Goal: Task Accomplishment & Management: Manage account settings

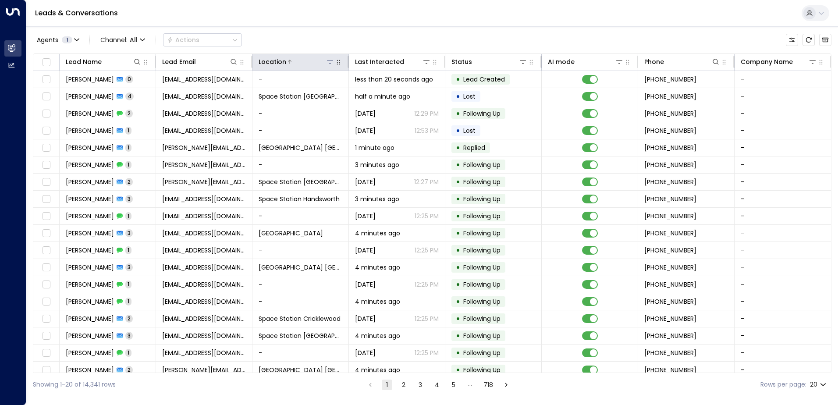
click at [331, 64] on icon at bounding box center [330, 61] width 7 height 7
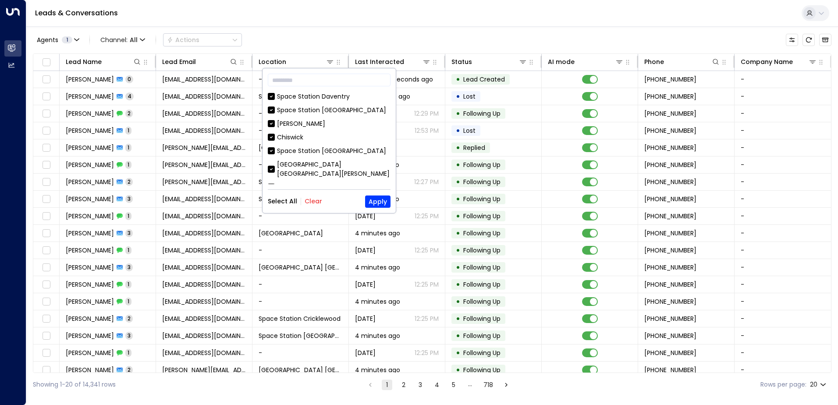
click at [313, 201] on button "Clear" at bounding box center [314, 201] width 18 height 7
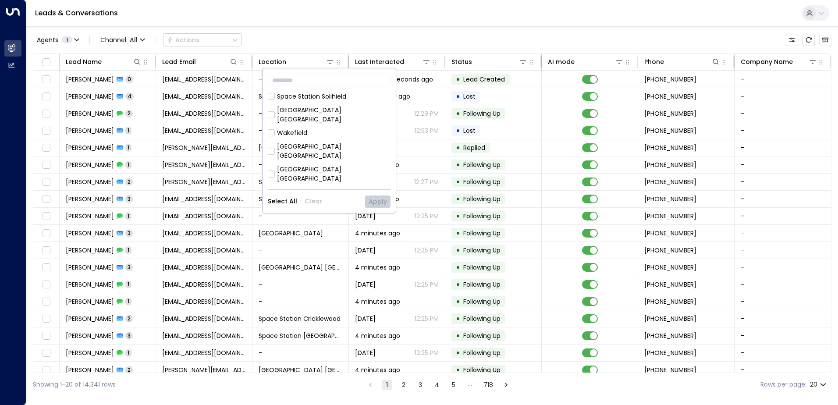
scroll to position [175, 0]
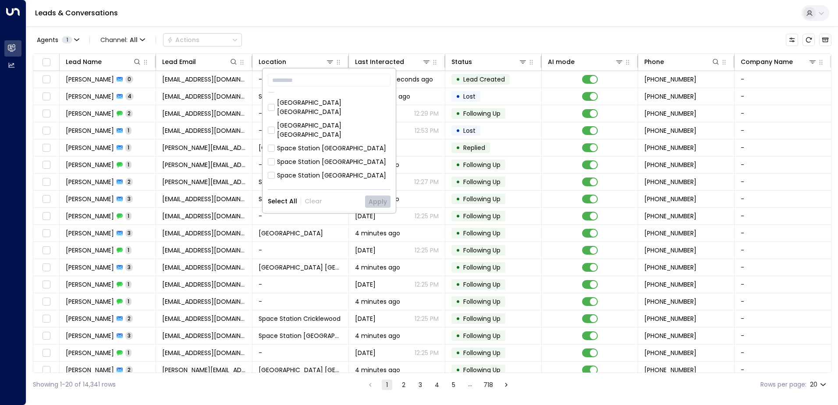
click at [327, 144] on div "Space Station [GEOGRAPHIC_DATA]" at bounding box center [331, 148] width 109 height 9
click at [369, 196] on button "Apply" at bounding box center [377, 201] width 25 height 12
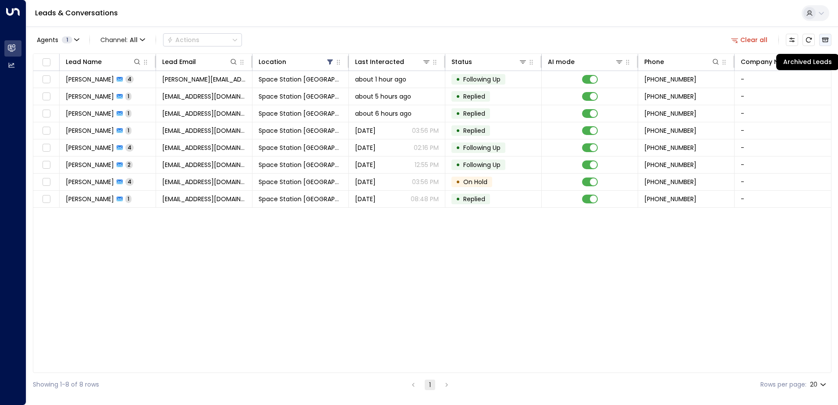
click at [821, 38] on button "Archived Leads" at bounding box center [825, 40] width 12 height 12
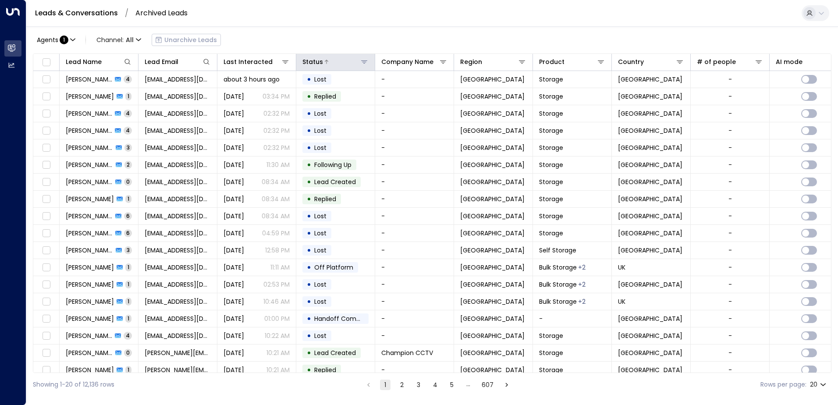
click at [364, 67] on div "Status" at bounding box center [335, 62] width 66 height 11
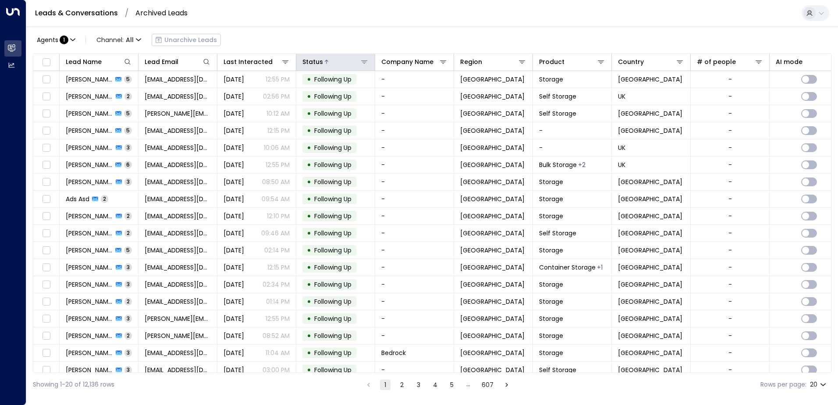
click at [363, 61] on icon at bounding box center [364, 61] width 6 height 3
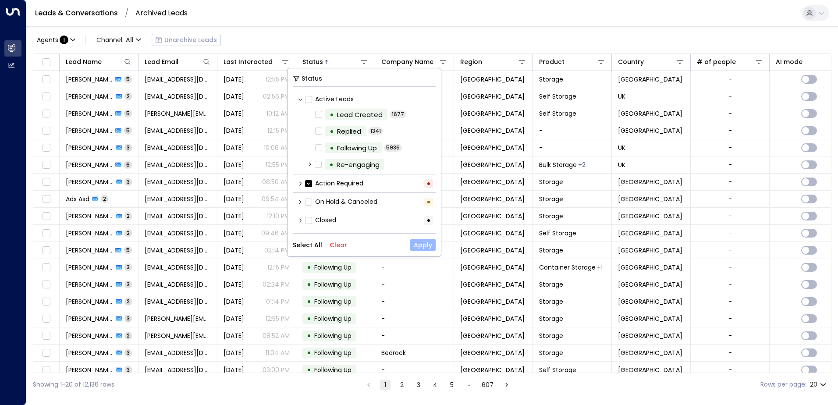
click at [413, 246] on button "Apply" at bounding box center [422, 245] width 25 height 12
